Goal: Find specific page/section: Find specific page/section

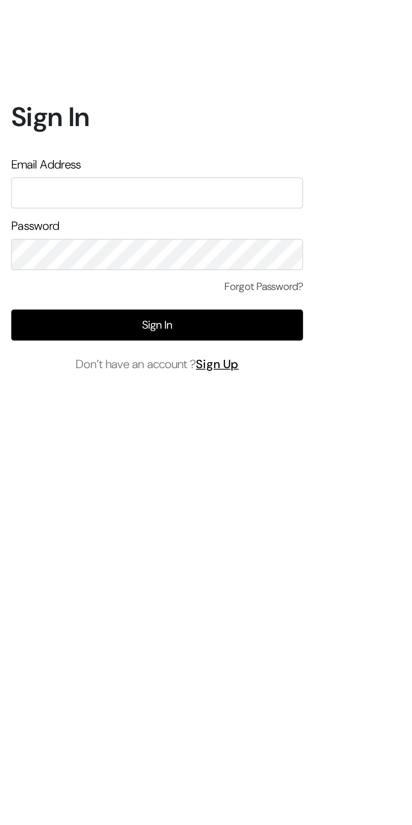
type input "Q"
type input "[EMAIL_ADDRESS][DOMAIN_NAME]"
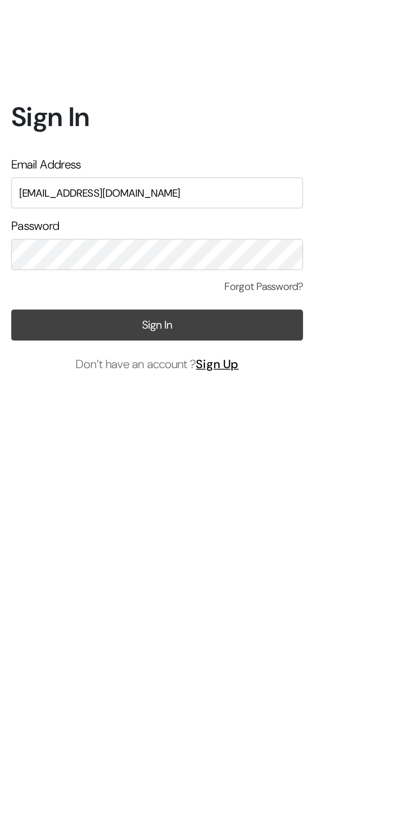
click at [81, 468] on button "Sign In" at bounding box center [88, 459] width 165 height 18
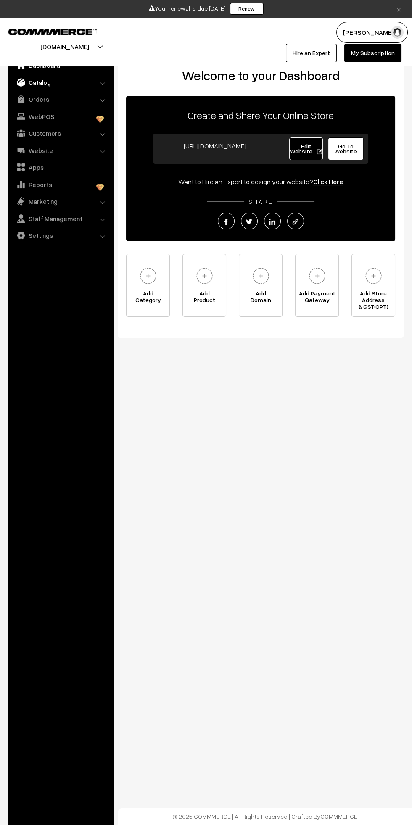
click at [27, 84] on link "Catalog" at bounding box center [61, 82] width 100 height 15
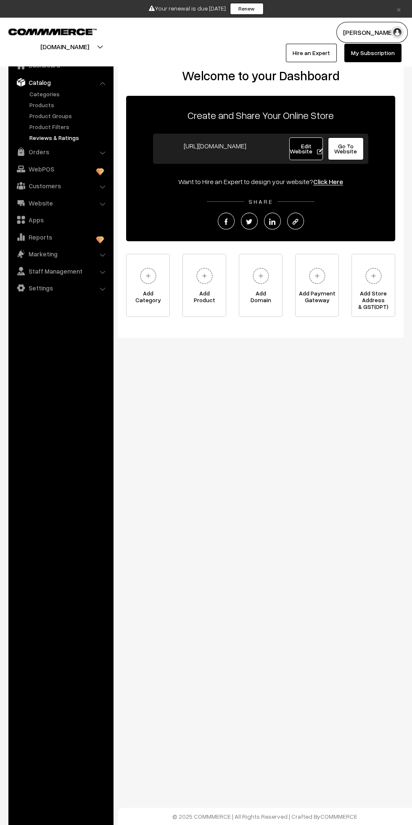
click at [31, 137] on link "Reviews & Ratings" at bounding box center [68, 137] width 83 height 9
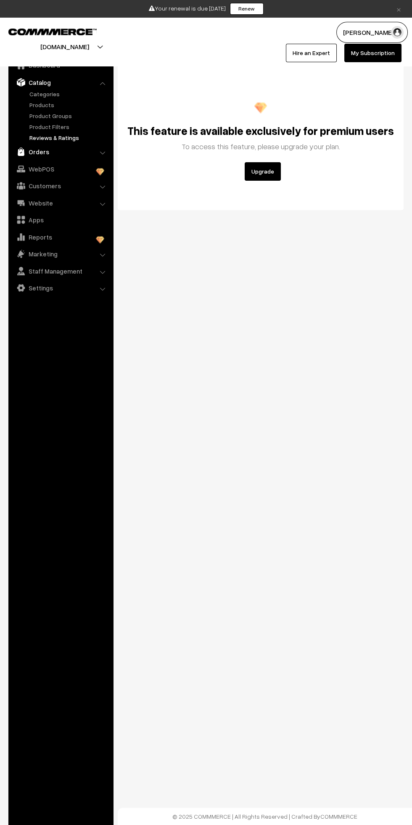
click at [36, 151] on link "Orders" at bounding box center [61, 151] width 100 height 15
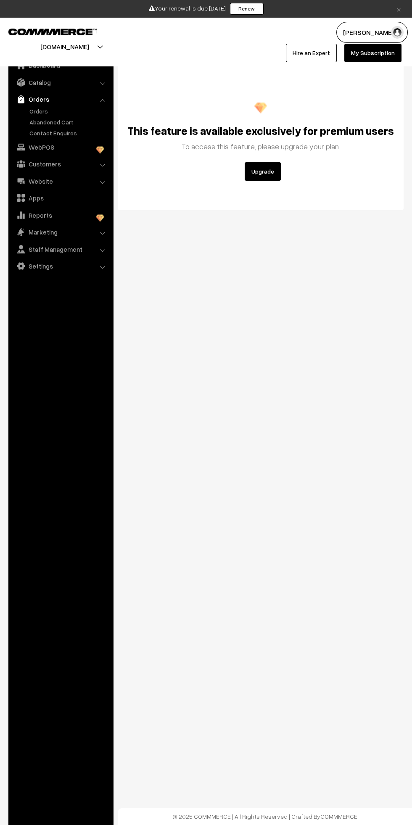
click at [33, 97] on link "Orders" at bounding box center [61, 99] width 100 height 15
click at [31, 92] on link "Orders" at bounding box center [61, 99] width 100 height 15
click at [31, 104] on link "Orders" at bounding box center [61, 99] width 100 height 15
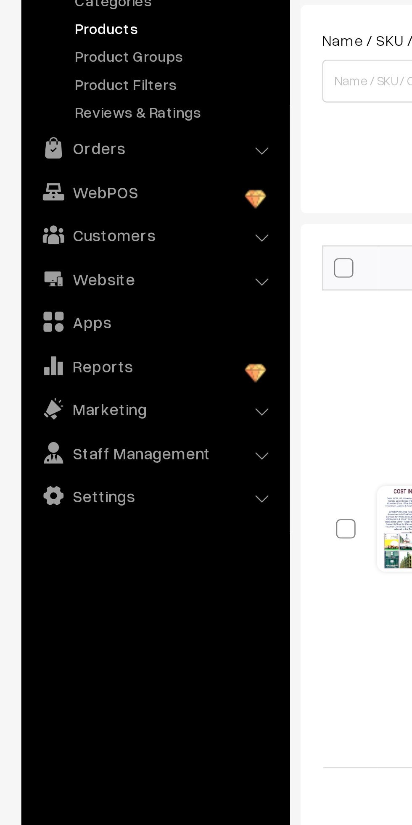
scroll to position [1, 0]
click at [100, 148] on link "Orders" at bounding box center [61, 151] width 100 height 15
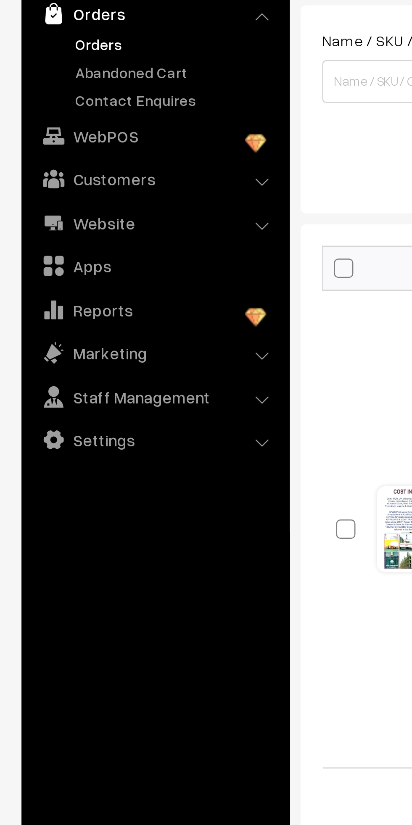
click at [39, 111] on link "Orders" at bounding box center [68, 111] width 83 height 9
